Goal: Information Seeking & Learning: Stay updated

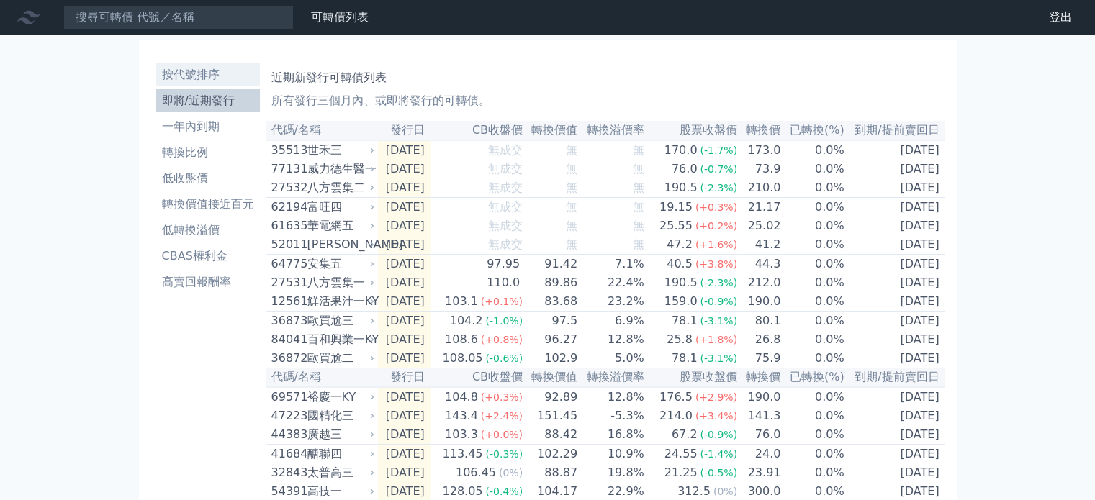
drag, startPoint x: 0, startPoint y: 0, endPoint x: 187, endPoint y: 72, distance: 200.6
click at [187, 72] on li "按代號排序" at bounding box center [208, 74] width 104 height 17
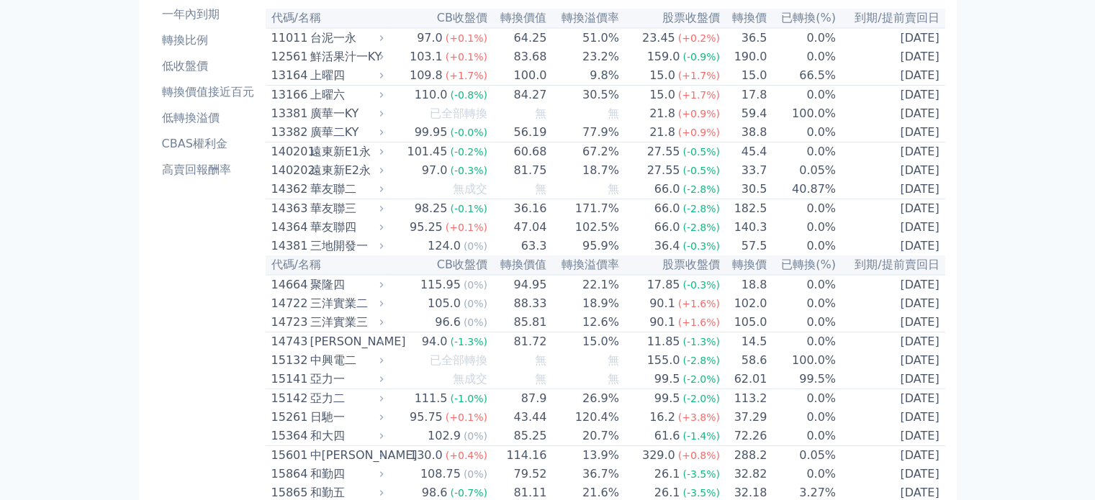
scroll to position [144, 0]
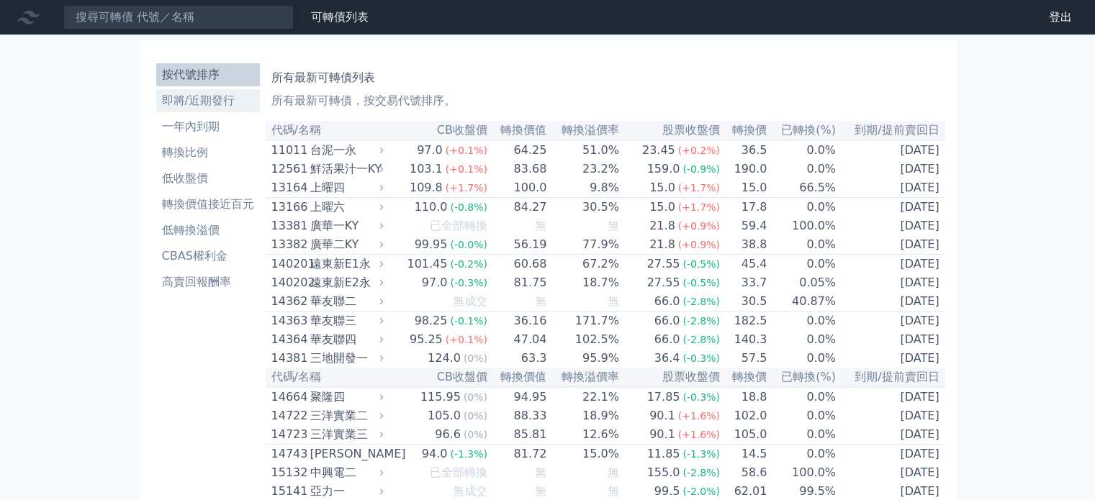
click at [229, 102] on li "即將/近期發行" at bounding box center [208, 100] width 104 height 17
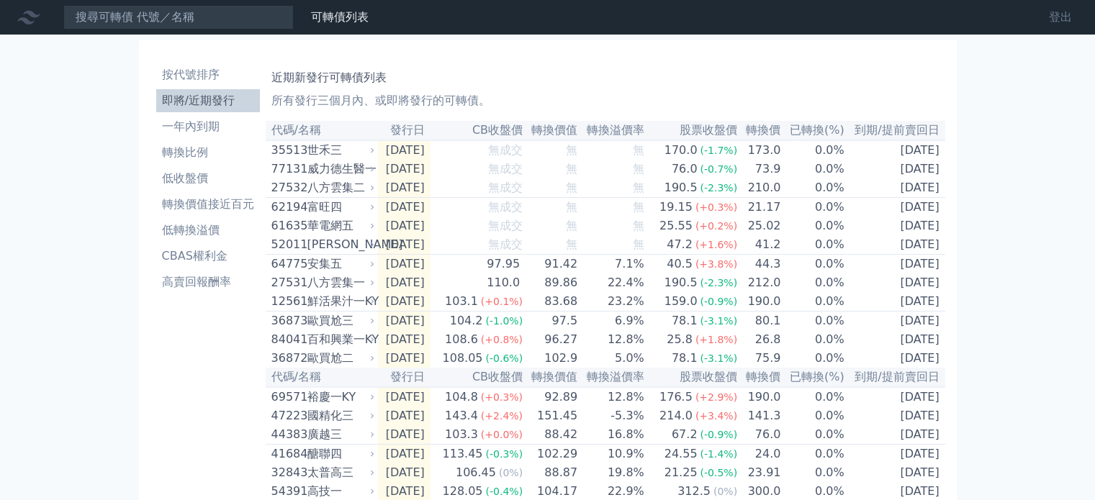
click at [1063, 15] on link "登出" at bounding box center [1060, 17] width 46 height 23
